Goal: Information Seeking & Learning: Learn about a topic

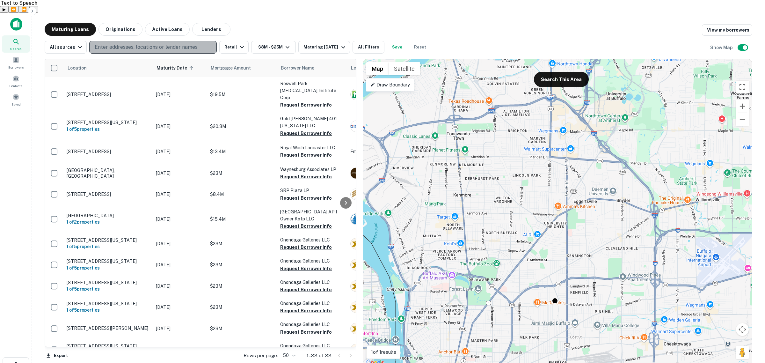
click at [114, 41] on button "Enter addresses, locations or lender names" at bounding box center [153, 47] width 128 height 13
type input "**********"
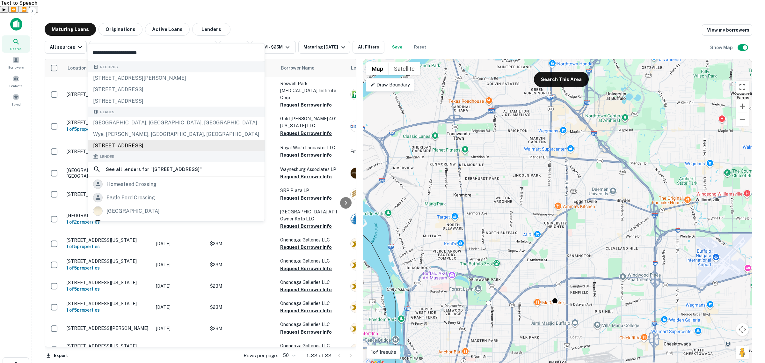
click at [160, 145] on div "2499 Perry Crossing Way, Plainfield, IN, USA" at bounding box center [176, 145] width 177 height 11
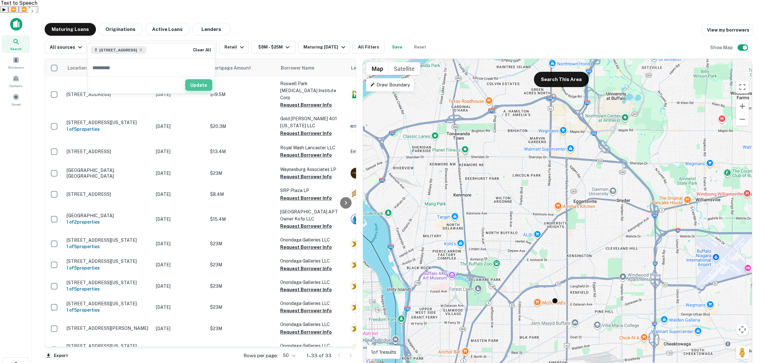
click at [201, 84] on button "Update" at bounding box center [198, 84] width 27 height 11
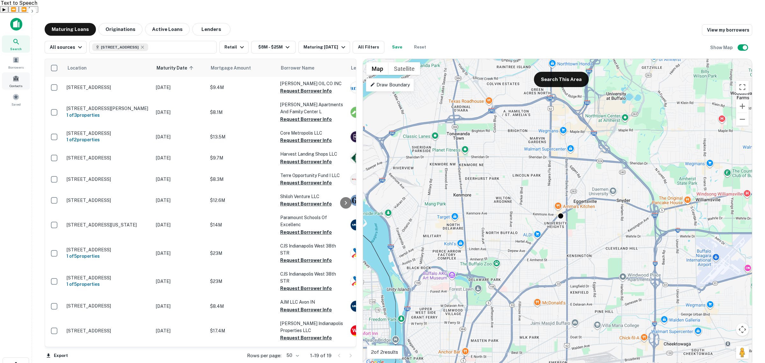
drag, startPoint x: 426, startPoint y: 33, endPoint x: 10, endPoint y: 64, distance: 417.5
click at [426, 41] on button "Reset" at bounding box center [420, 47] width 20 height 13
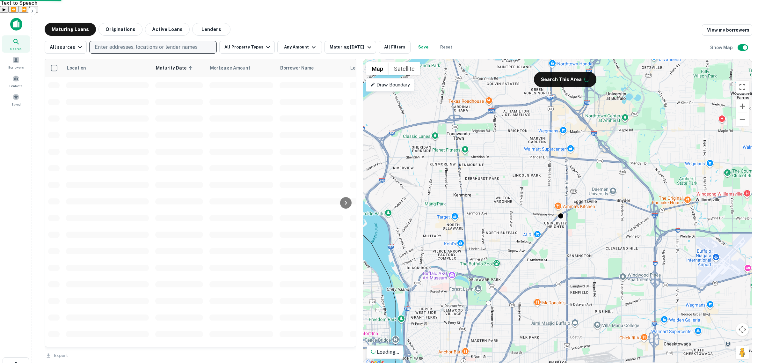
click at [184, 43] on p "Enter addresses, locations or lender names" at bounding box center [146, 47] width 103 height 8
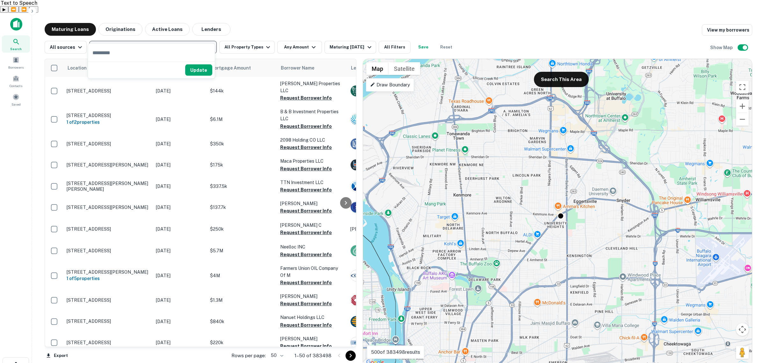
type input "**********"
click at [198, 81] on button "Update" at bounding box center [198, 84] width 27 height 11
click at [261, 65] on icon at bounding box center [264, 68] width 6 height 6
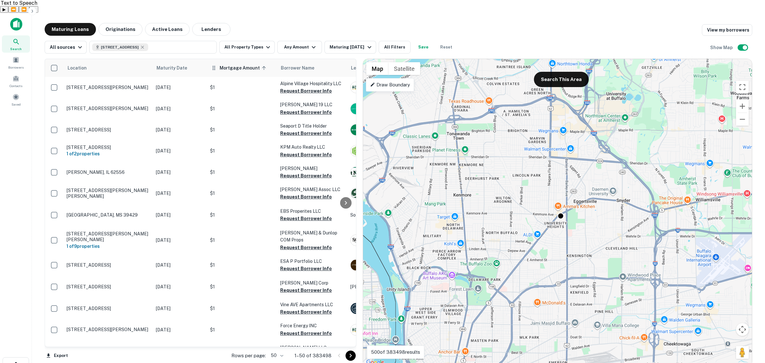
click at [262, 65] on icon at bounding box center [264, 68] width 6 height 6
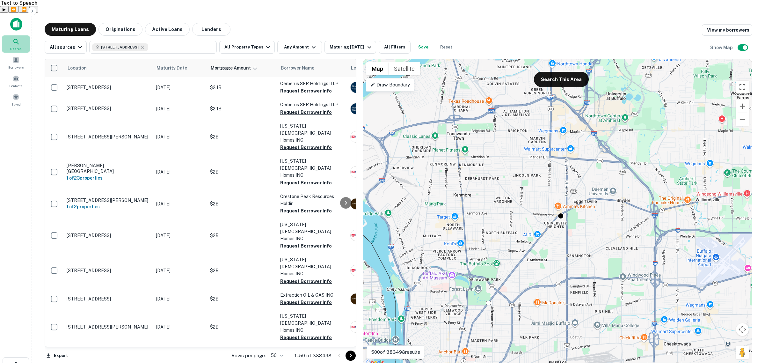
click at [16, 46] on span "Search" at bounding box center [15, 48] width 11 height 5
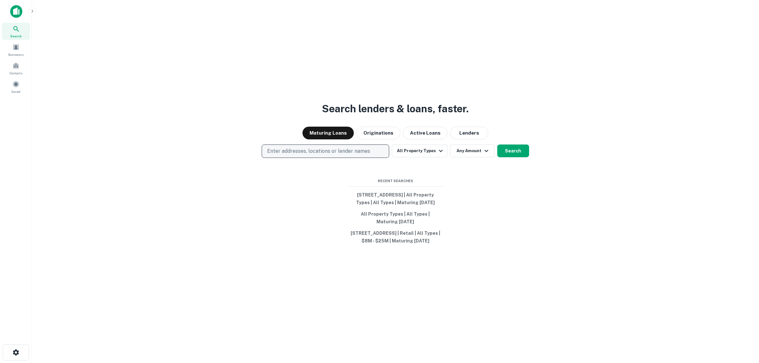
click at [353, 147] on p "Enter addresses, locations or lender names" at bounding box center [318, 151] width 103 height 8
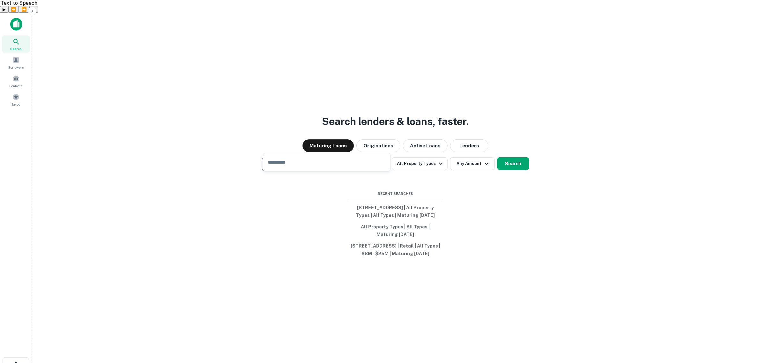
click at [318, 160] on p "Enter addresses, locations or lender names" at bounding box center [318, 164] width 103 height 8
click at [295, 160] on p "Enter addresses, locations or lender names" at bounding box center [318, 164] width 103 height 8
type input "**********"
click at [506, 157] on button "Search" at bounding box center [513, 163] width 32 height 13
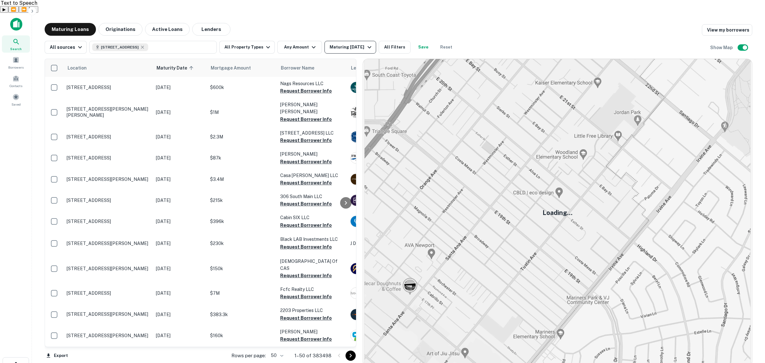
click at [366, 43] on icon "button" at bounding box center [370, 47] width 8 height 8
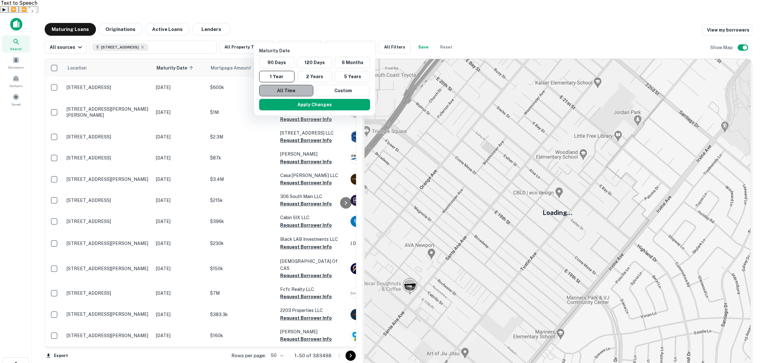
click at [288, 92] on button "All Time" at bounding box center [286, 90] width 54 height 11
click at [296, 105] on button "Apply Changes" at bounding box center [314, 104] width 111 height 11
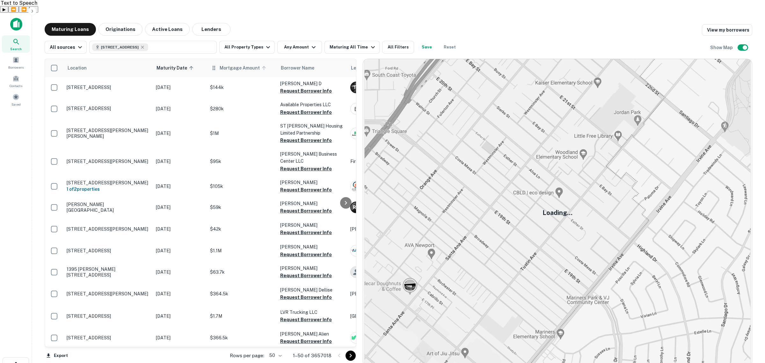
click at [252, 64] on span "Mortgage Amount" at bounding box center [244, 68] width 48 height 8
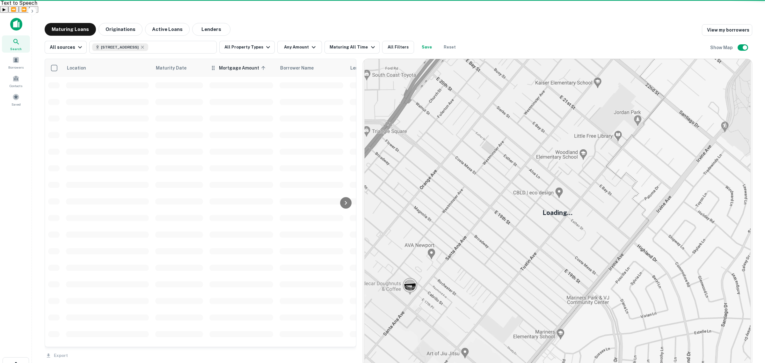
click at [251, 64] on span "Mortgage Amount sorted ascending" at bounding box center [243, 68] width 48 height 8
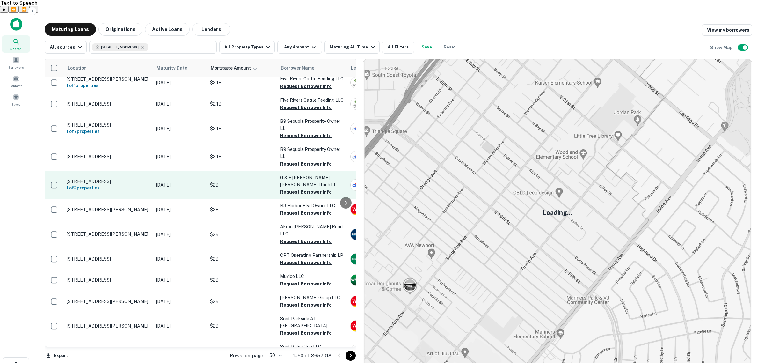
scroll to position [558, 0]
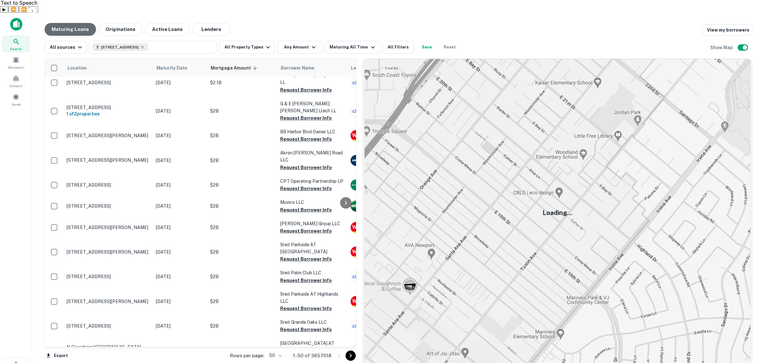
click at [77, 23] on button "Maturing Loans" at bounding box center [70, 29] width 51 height 13
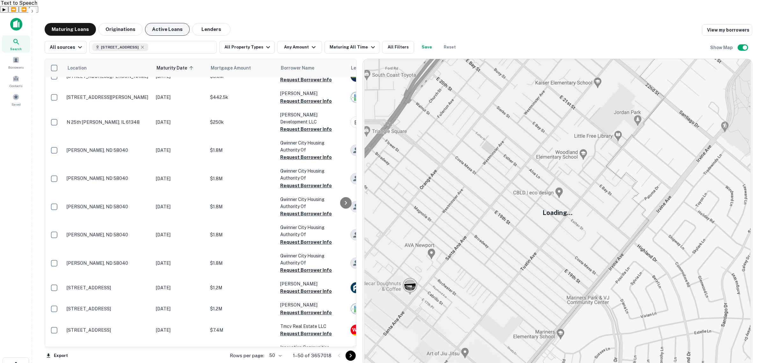
scroll to position [239, 0]
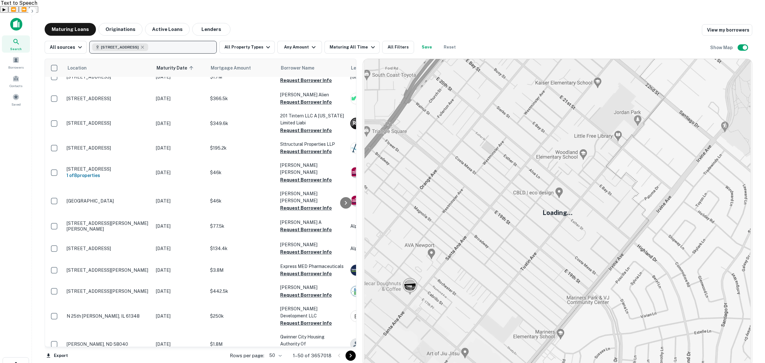
click at [166, 41] on button "[STREET_ADDRESS]" at bounding box center [153, 47] width 128 height 13
click at [135, 49] on span "[STREET_ADDRESS]" at bounding box center [118, 50] width 38 height 6
click at [202, 48] on button "Clear All" at bounding box center [202, 50] width 20 height 8
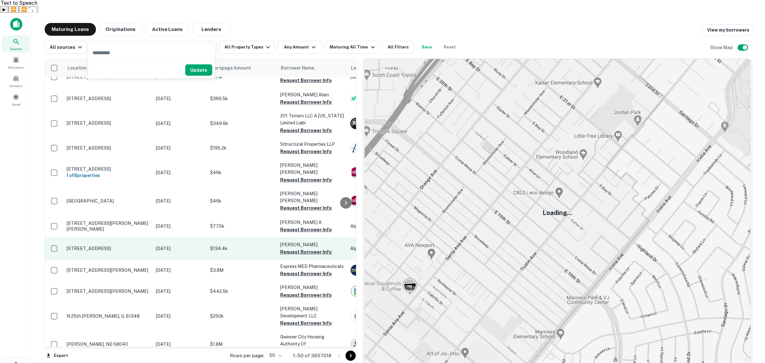
click at [123, 245] on p "6365 Sebring Way Loves Park, IL 61111" at bounding box center [108, 248] width 83 height 6
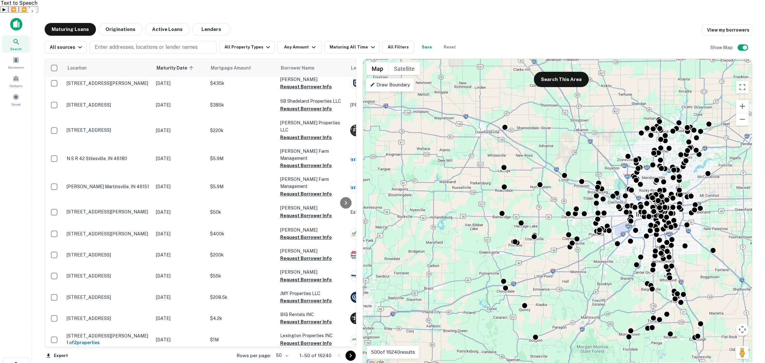
drag, startPoint x: 607, startPoint y: 113, endPoint x: 506, endPoint y: 227, distance: 152.2
click at [477, 213] on div "To activate drag with keyboard, press Alt + Enter. Once in keyboard drag state,…" at bounding box center [557, 212] width 389 height 307
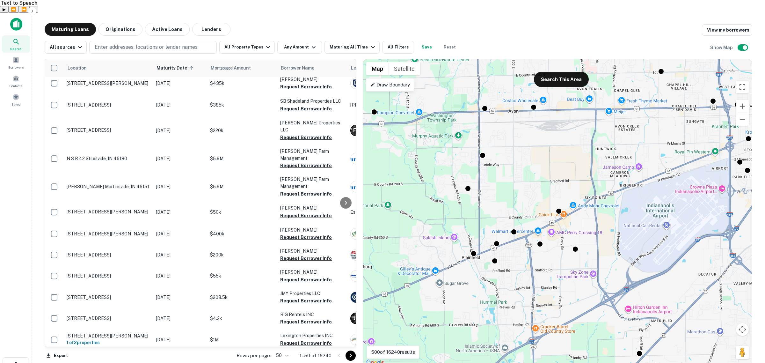
drag, startPoint x: 554, startPoint y: 212, endPoint x: 505, endPoint y: 267, distance: 74.0
click at [505, 267] on div "To activate drag with keyboard, press Alt + Enter. Once in keyboard drag state,…" at bounding box center [557, 212] width 389 height 307
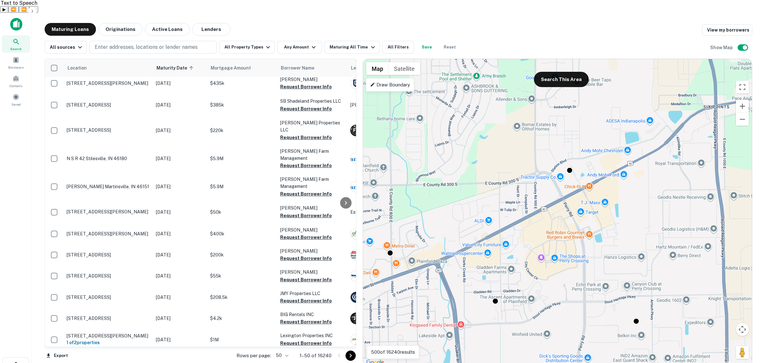
drag, startPoint x: 439, startPoint y: 142, endPoint x: 426, endPoint y: 197, distance: 56.5
click at [426, 198] on div "To activate drag with keyboard, press Alt + Enter. Once in keyboard drag state,…" at bounding box center [557, 212] width 389 height 307
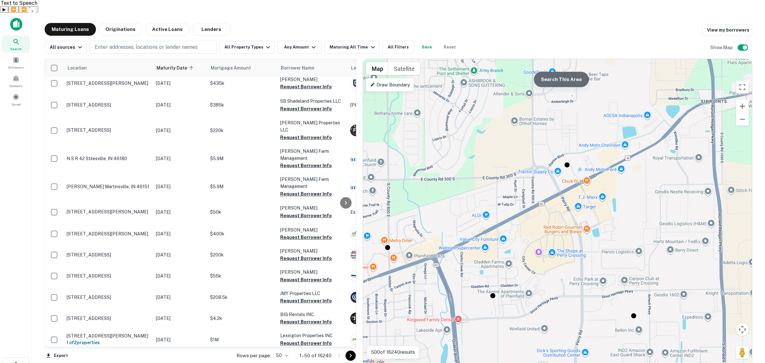
click at [559, 72] on button "Search This Area" at bounding box center [561, 79] width 55 height 15
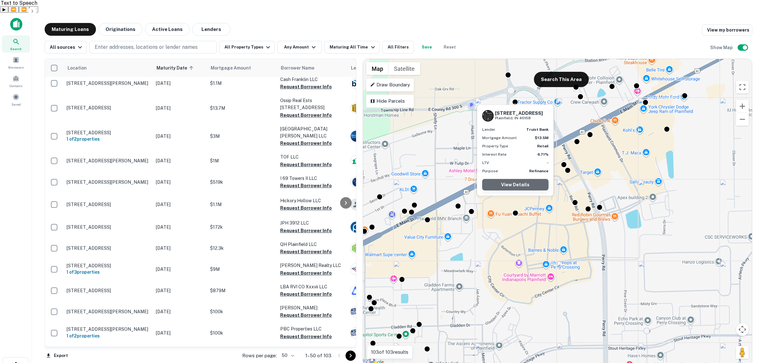
click at [520, 184] on link "View Details" at bounding box center [515, 184] width 66 height 11
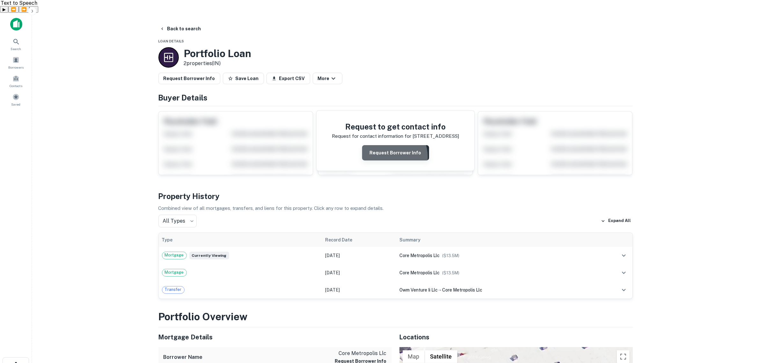
click at [387, 145] on button "Request Borrower Info" at bounding box center [395, 152] width 67 height 15
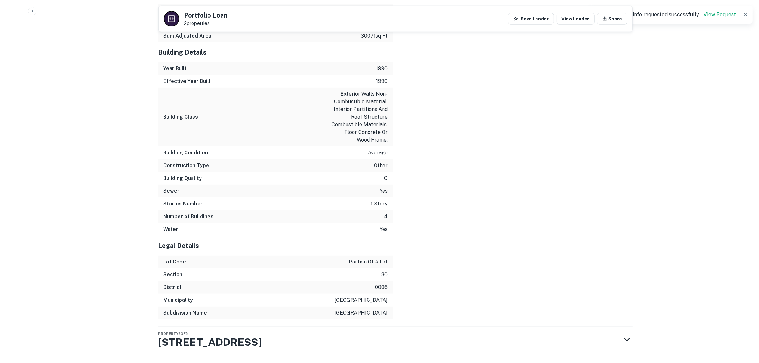
scroll to position [777, 0]
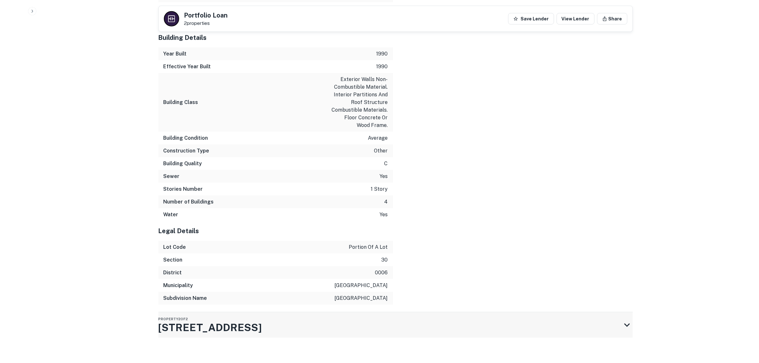
click at [262, 320] on h3 "2575 E MAIN ST STE 130" at bounding box center [210, 327] width 104 height 15
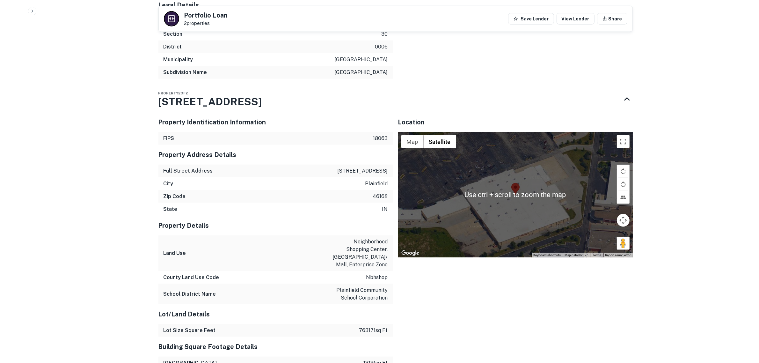
scroll to position [1016, 0]
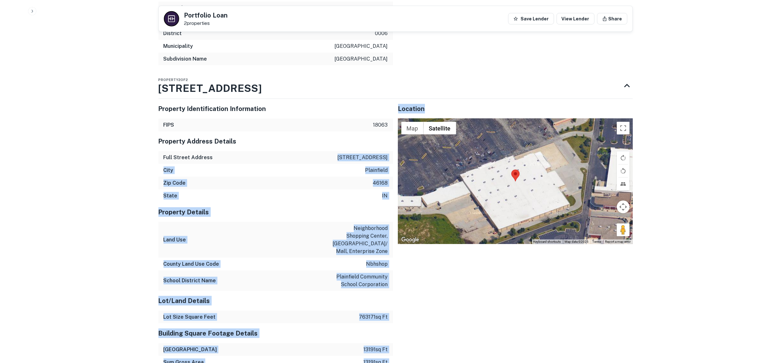
drag, startPoint x: 328, startPoint y: 152, endPoint x: 390, endPoint y: 150, distance: 61.6
click at [374, 154] on p "2575 e main st ste 130" at bounding box center [363, 158] width 50 height 8
click at [364, 154] on p "2575 e main st ste 130" at bounding box center [363, 158] width 50 height 8
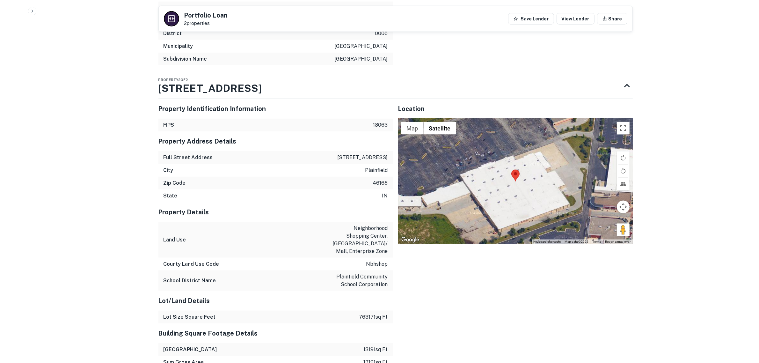
click at [338, 154] on p "2575 e main st ste 130" at bounding box center [363, 158] width 50 height 8
click at [340, 155] on p "2575 e main st ste 130" at bounding box center [363, 158] width 50 height 8
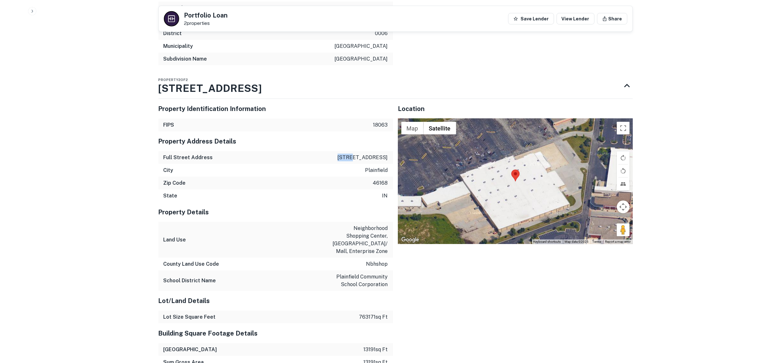
click at [340, 155] on p "2575 e main st ste 130" at bounding box center [363, 158] width 50 height 8
copy p "2575 e main st ste 130"
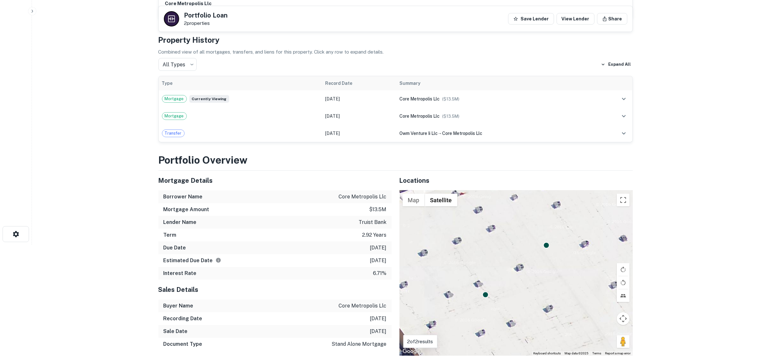
scroll to position [0, 0]
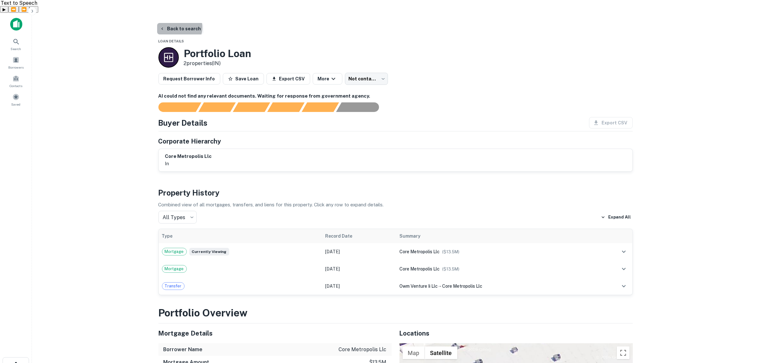
click at [178, 23] on button "Back to search" at bounding box center [180, 28] width 47 height 11
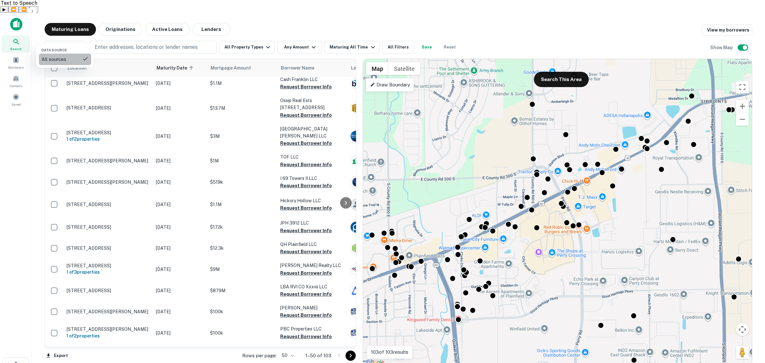
click at [65, 56] on div "All sources" at bounding box center [64, 59] width 47 height 8
click at [166, 18] on div at bounding box center [382, 181] width 765 height 363
click at [169, 16] on div at bounding box center [382, 181] width 765 height 363
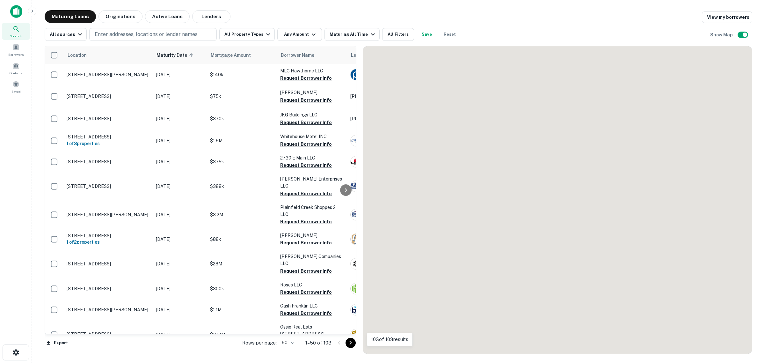
click at [154, 16] on button "Active Loans" at bounding box center [167, 16] width 45 height 13
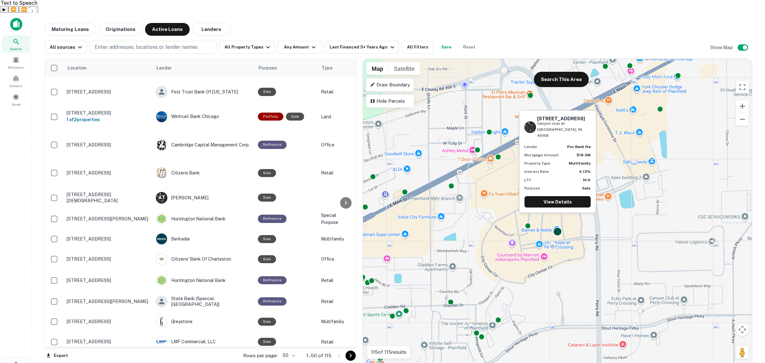
click at [559, 227] on div at bounding box center [557, 231] width 9 height 9
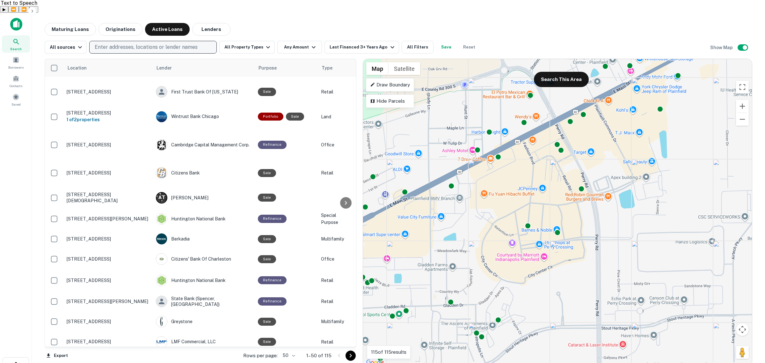
click at [160, 43] on p "Enter addresses, locations or lender names" at bounding box center [146, 47] width 103 height 8
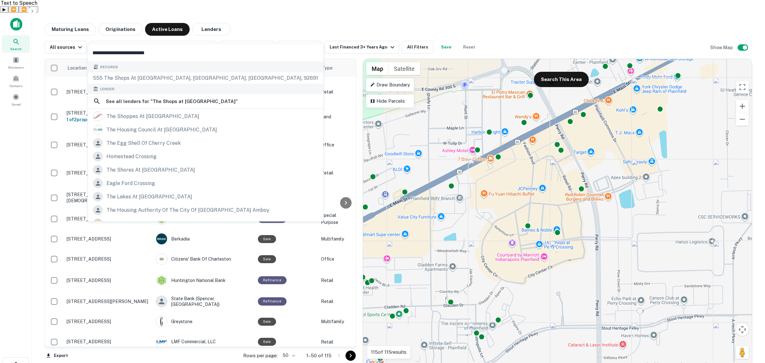
click at [166, 53] on input "**********" at bounding box center [205, 53] width 235 height 18
type input "**********"
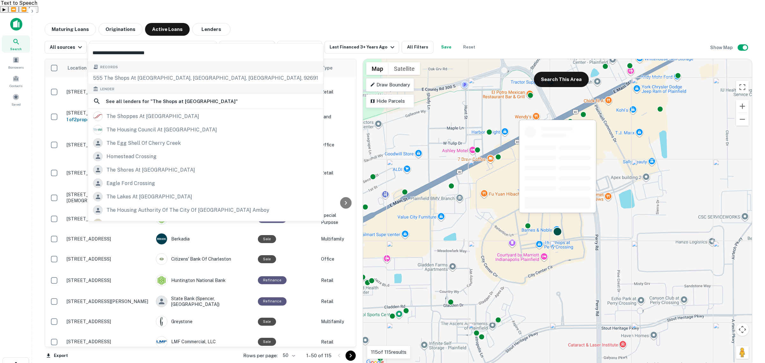
click at [557, 227] on div at bounding box center [557, 231] width 9 height 9
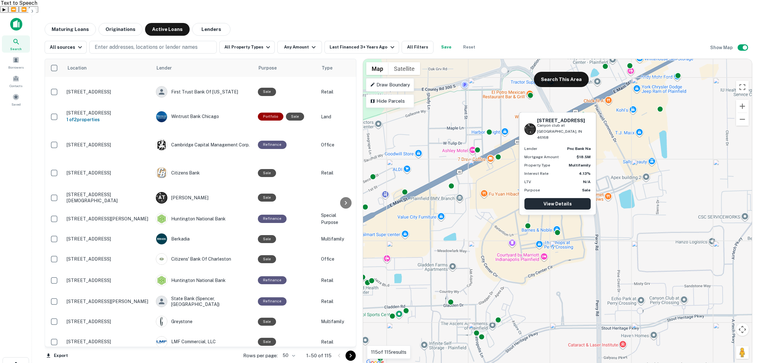
click at [558, 203] on link "View Details" at bounding box center [557, 203] width 66 height 11
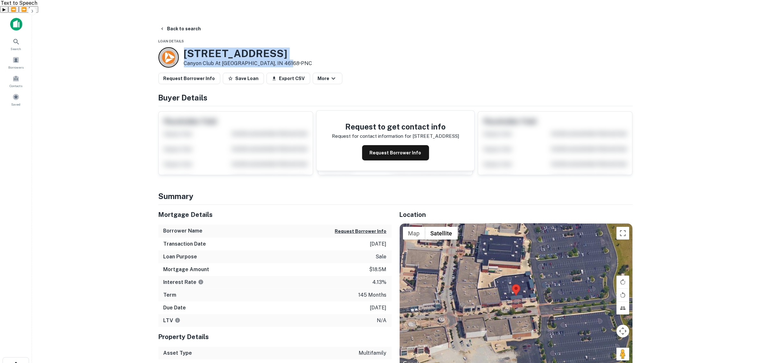
drag, startPoint x: 184, startPoint y: 39, endPoint x: 278, endPoint y: 51, distance: 94.8
click at [278, 51] on div "[STREET_ADDRESS][GEOGRAPHIC_DATA] at [GEOGRAPHIC_DATA], IN [GEOGRAPHIC_DATA] • …" at bounding box center [248, 57] width 128 height 20
drag, startPoint x: 173, startPoint y: 17, endPoint x: 378, endPoint y: 33, distance: 205.9
click at [173, 23] on button "Back to search" at bounding box center [180, 28] width 47 height 11
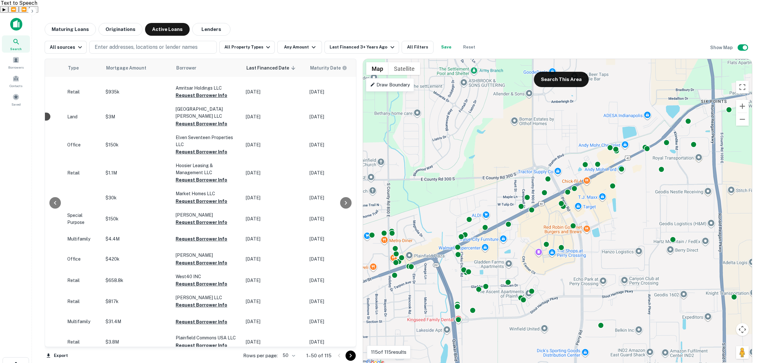
scroll to position [239, 257]
click at [155, 66] on icon at bounding box center [157, 68] width 4 height 4
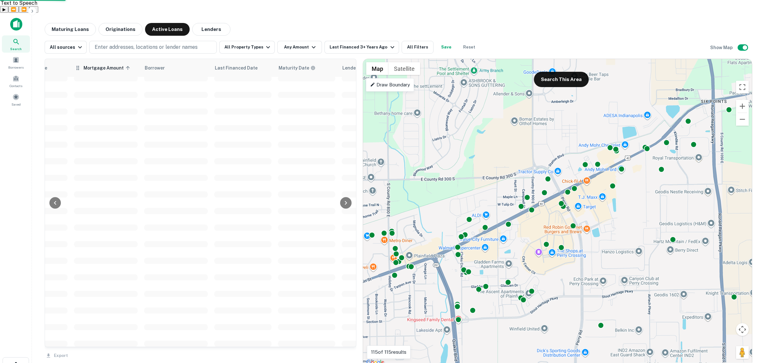
click at [119, 64] on span "Mortgage Amount sorted ascending" at bounding box center [108, 68] width 48 height 8
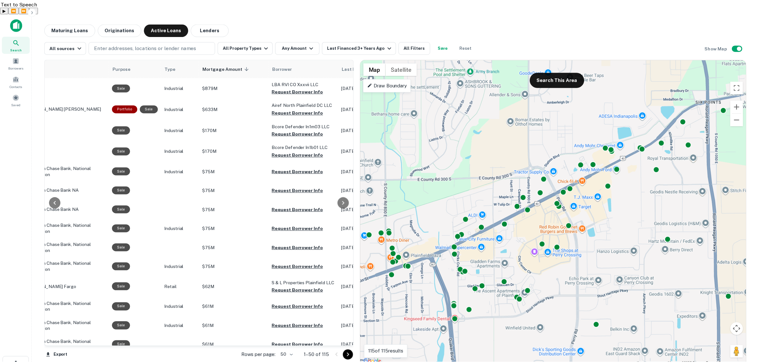
scroll to position [0, 142]
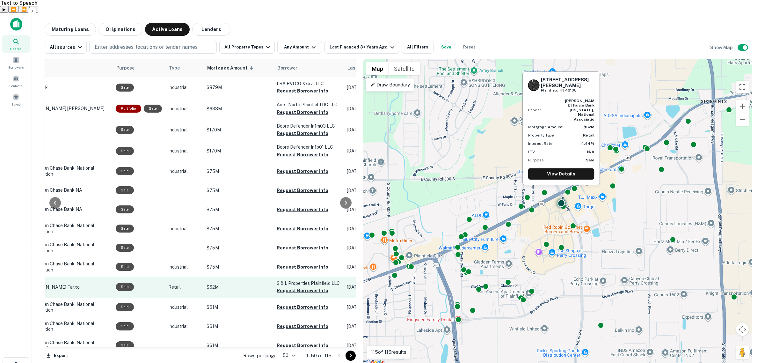
click at [188, 283] on p "Retail" at bounding box center [184, 286] width 32 height 7
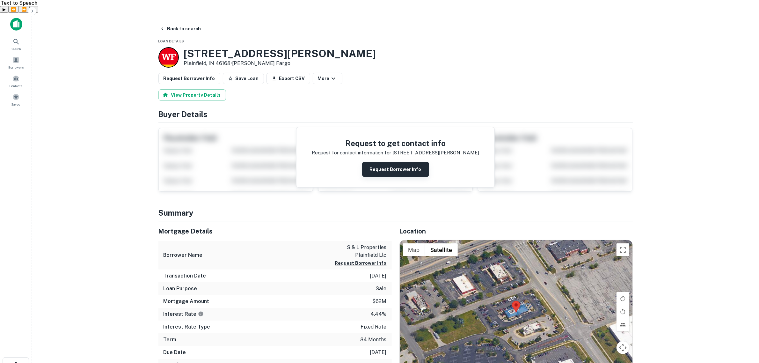
click at [372, 162] on button "Request Borrower Info" at bounding box center [395, 169] width 67 height 15
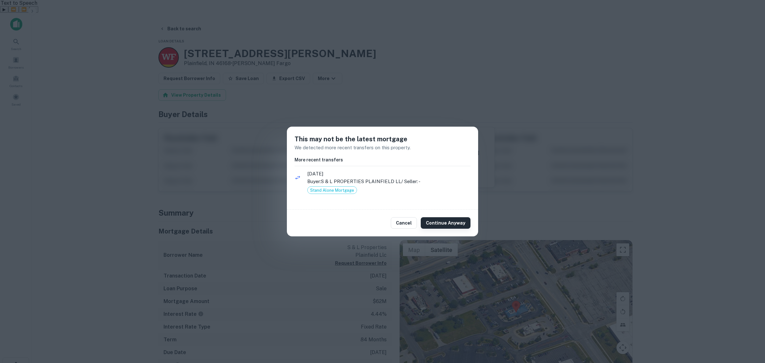
click at [444, 223] on button "Continue Anyway" at bounding box center [446, 222] width 50 height 11
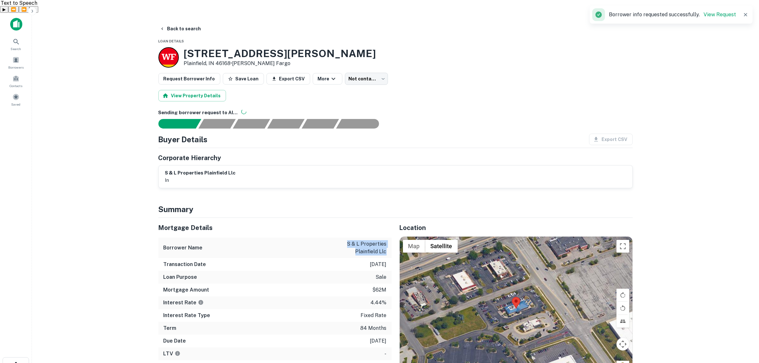
drag, startPoint x: 348, startPoint y: 230, endPoint x: 385, endPoint y: 239, distance: 38.5
click at [386, 240] on p "s & l properties plainfield llc" at bounding box center [357, 247] width 57 height 15
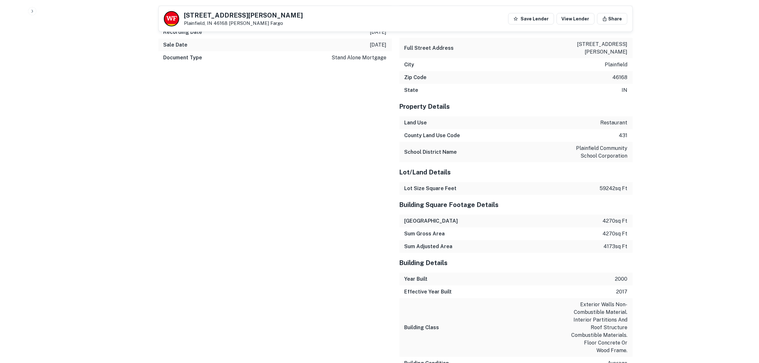
scroll to position [455, 0]
